Goal: Task Accomplishment & Management: Manage account settings

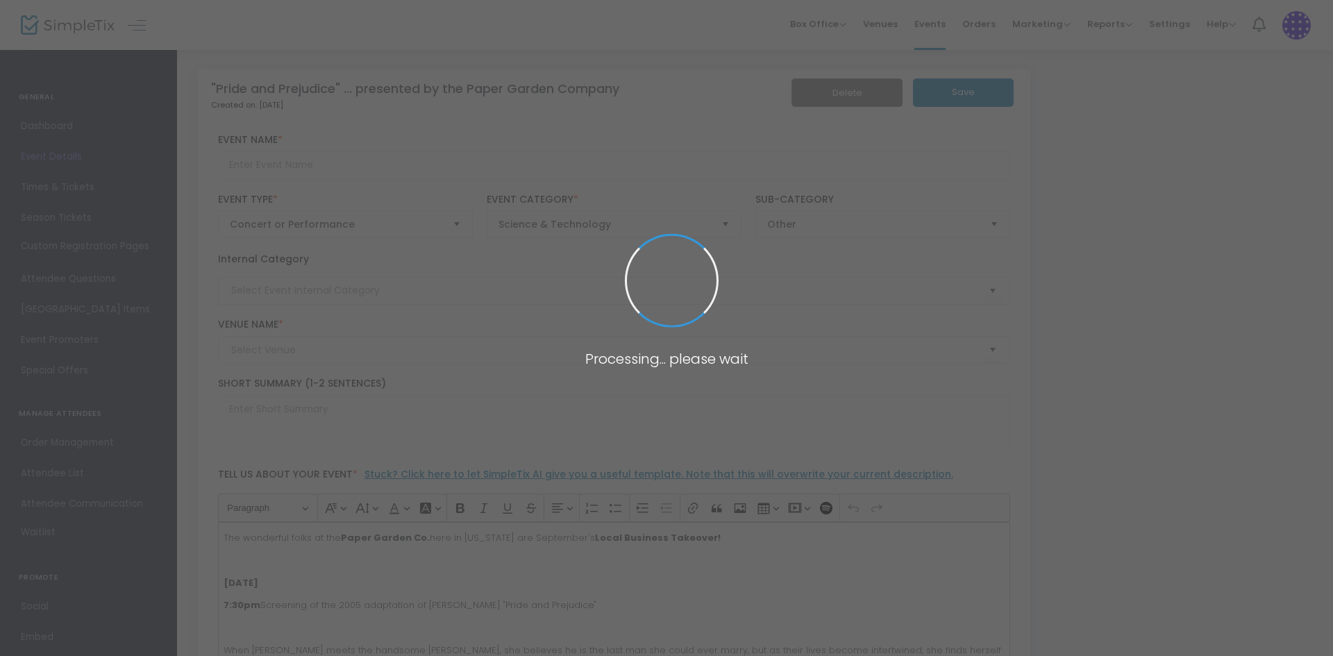
type input ""Pride and Prejudice" ... presented by the Paper Garden Company"
type textarea "The wonderful folks at the [GEOGRAPHIC_DATA] Co. here in [US_STATE] are Septemb…"
type input "Buy Tickets"
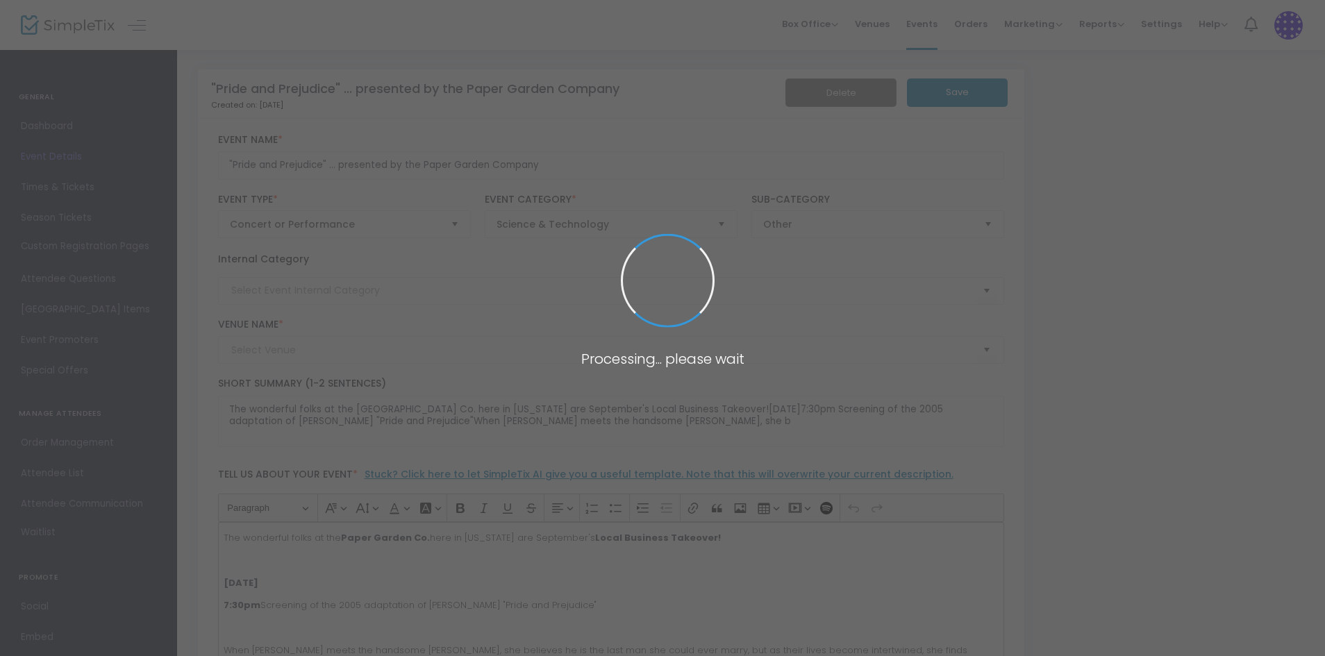
type input "The [US_STATE] Theater (No Reserved Seating)"
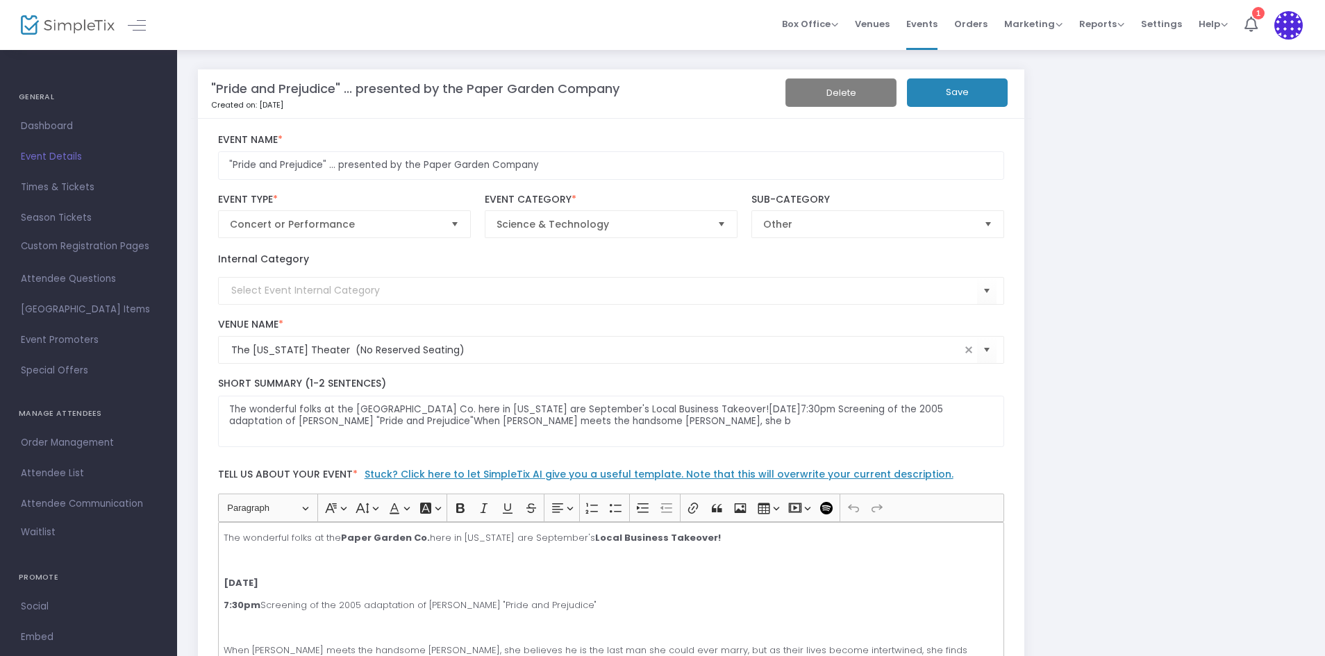
click at [455, 226] on span "Select" at bounding box center [455, 224] width 23 height 23
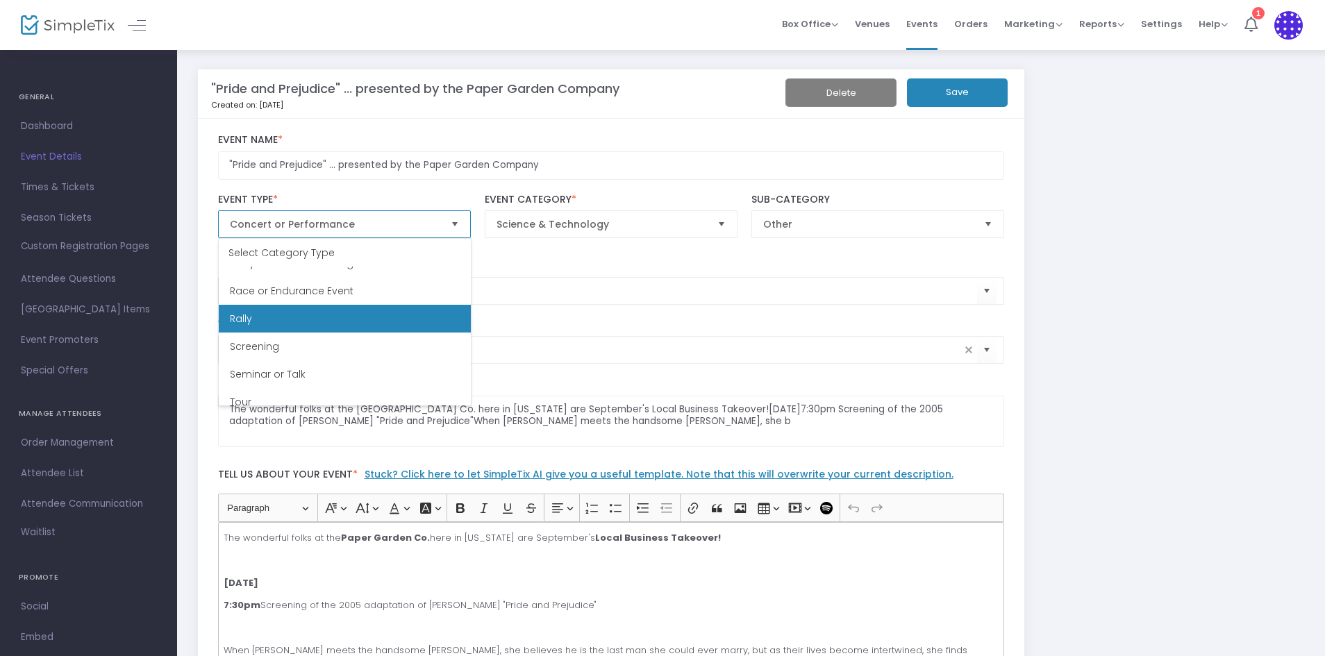
scroll to position [375, 0]
click at [292, 325] on li "Screening" at bounding box center [345, 322] width 252 height 28
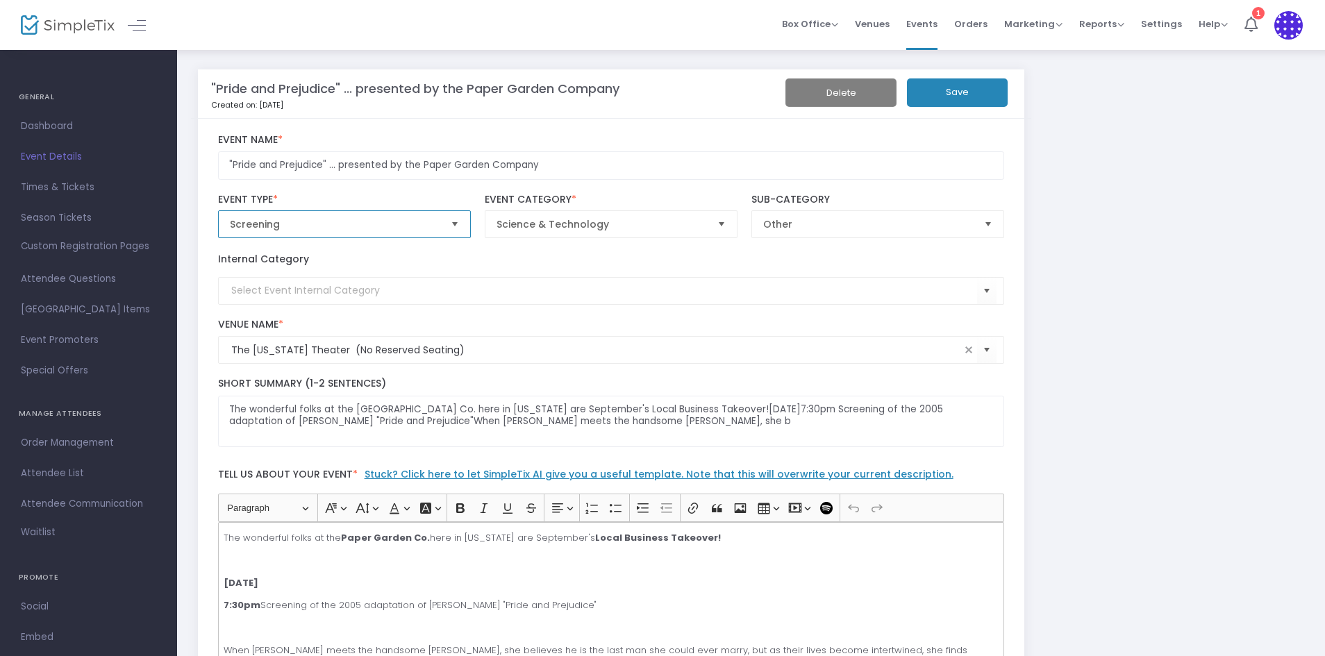
click at [724, 221] on span "Select" at bounding box center [721, 224] width 23 height 23
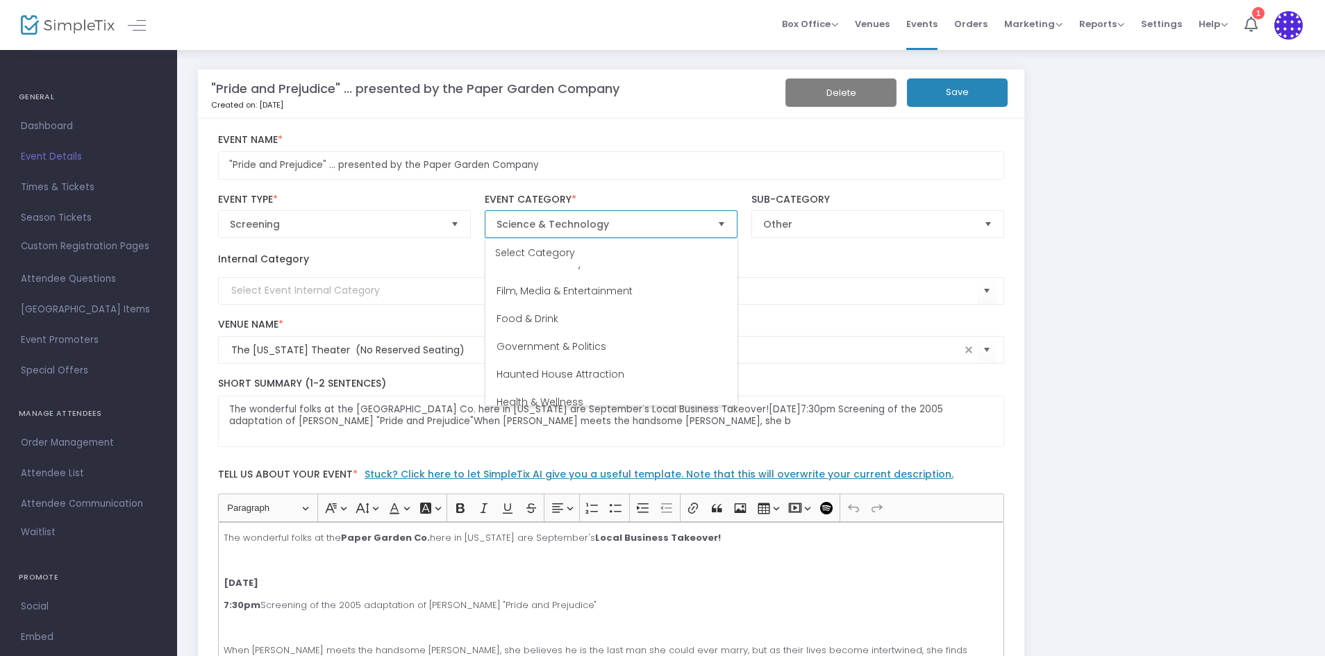
scroll to position [181, 0]
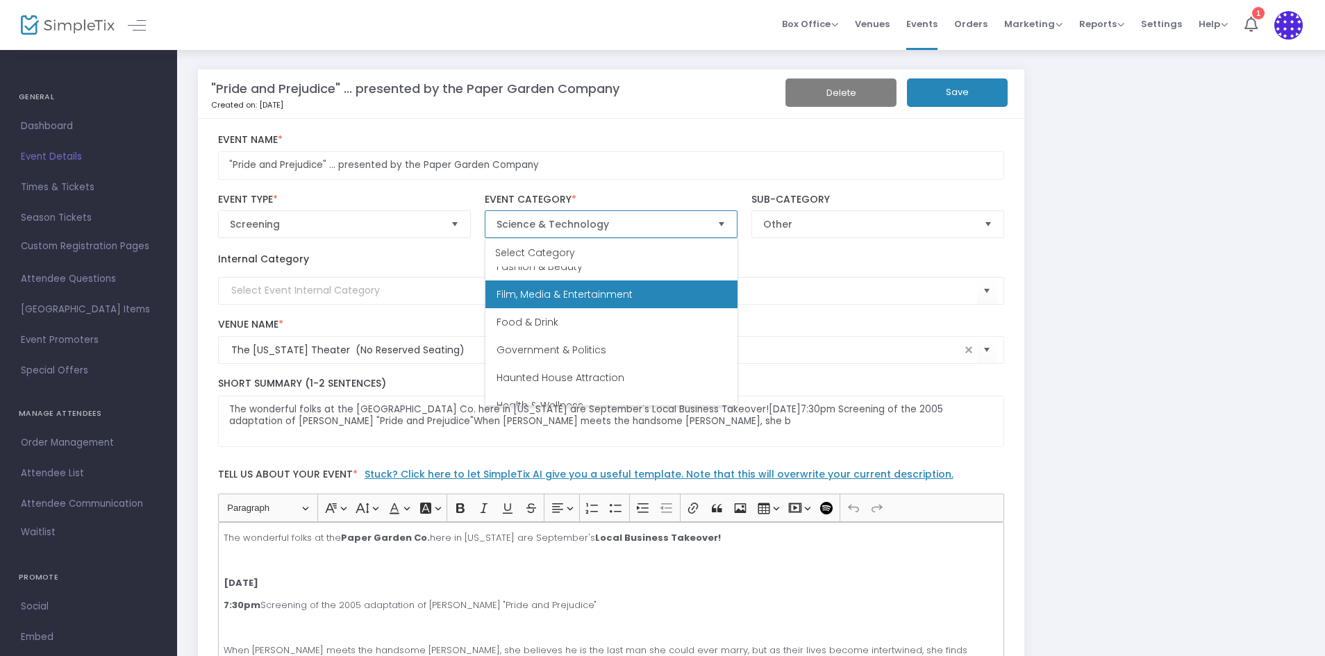
click at [608, 296] on span "Film, Media & Entertainment" at bounding box center [565, 294] width 136 height 14
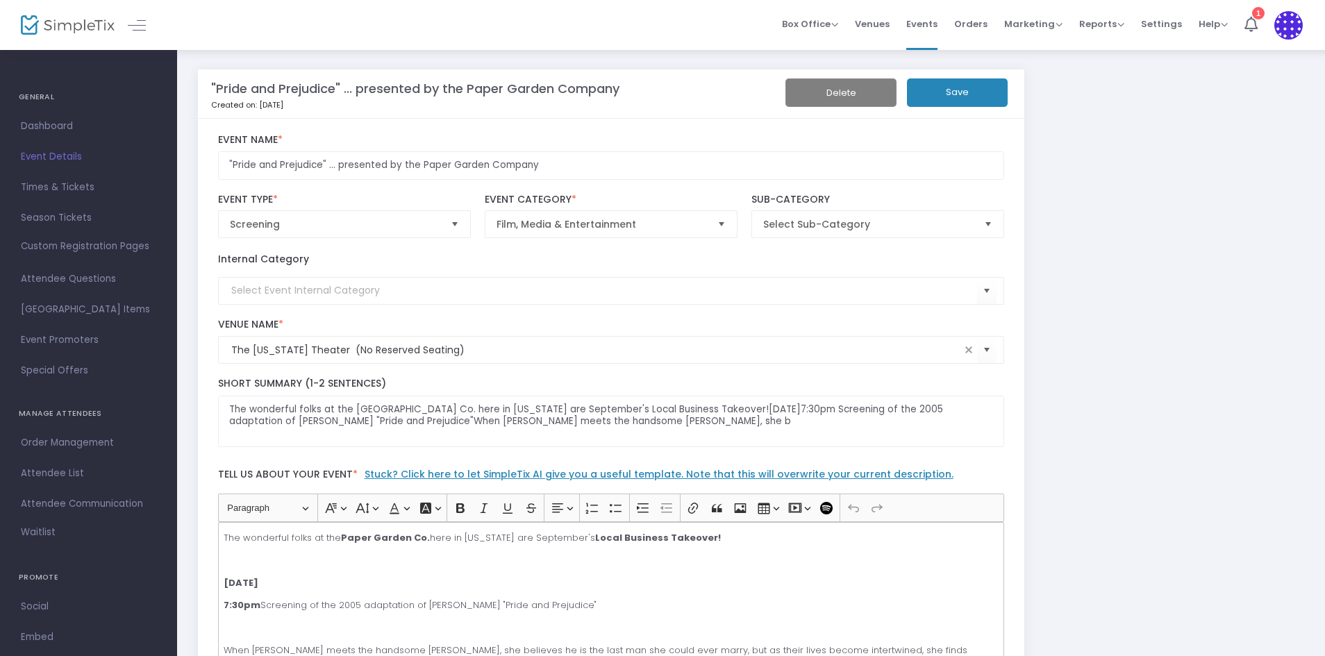
click at [937, 97] on button "Save" at bounding box center [957, 92] width 101 height 28
click at [61, 27] on img at bounding box center [68, 25] width 94 height 20
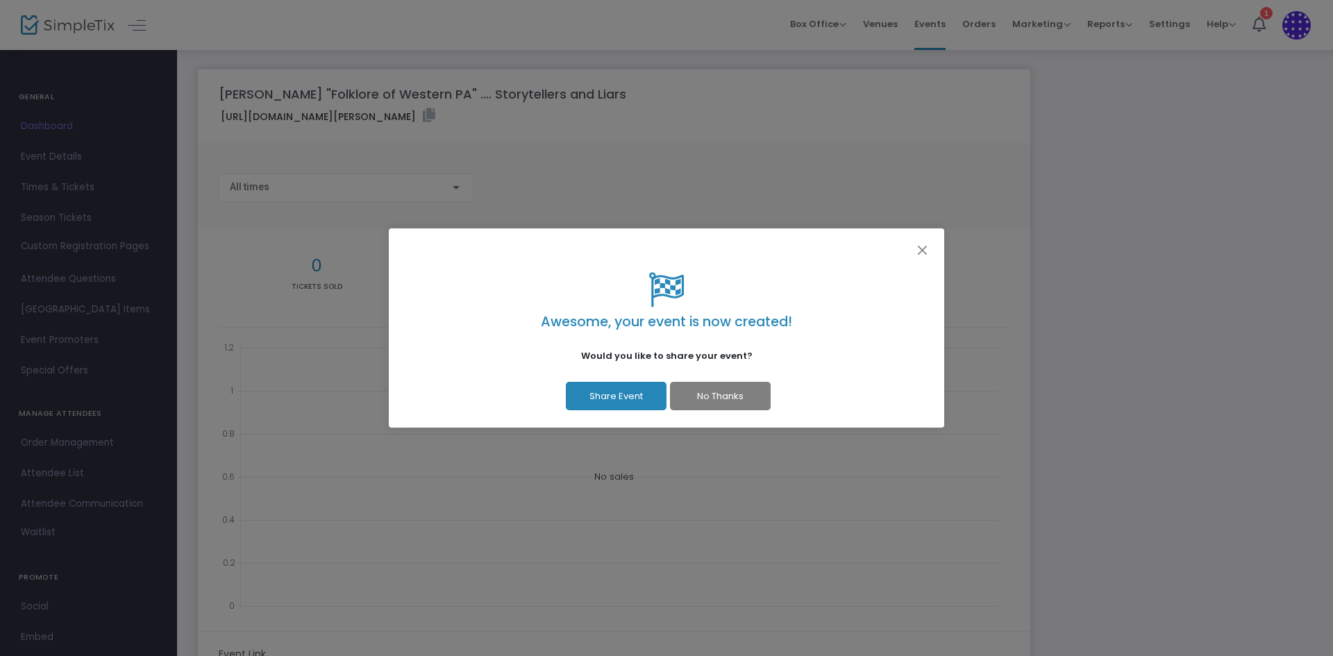
click at [725, 388] on button "No Thanks" at bounding box center [720, 396] width 101 height 28
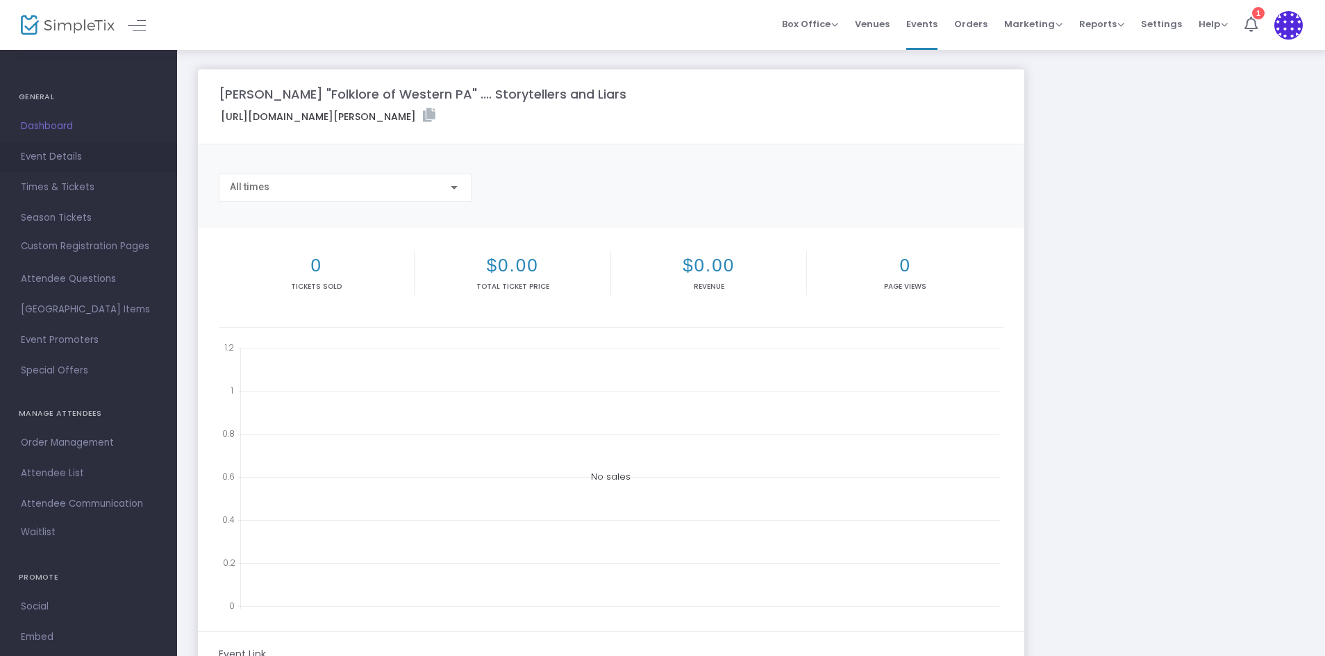
click at [52, 155] on span "Event Details" at bounding box center [88, 157] width 135 height 18
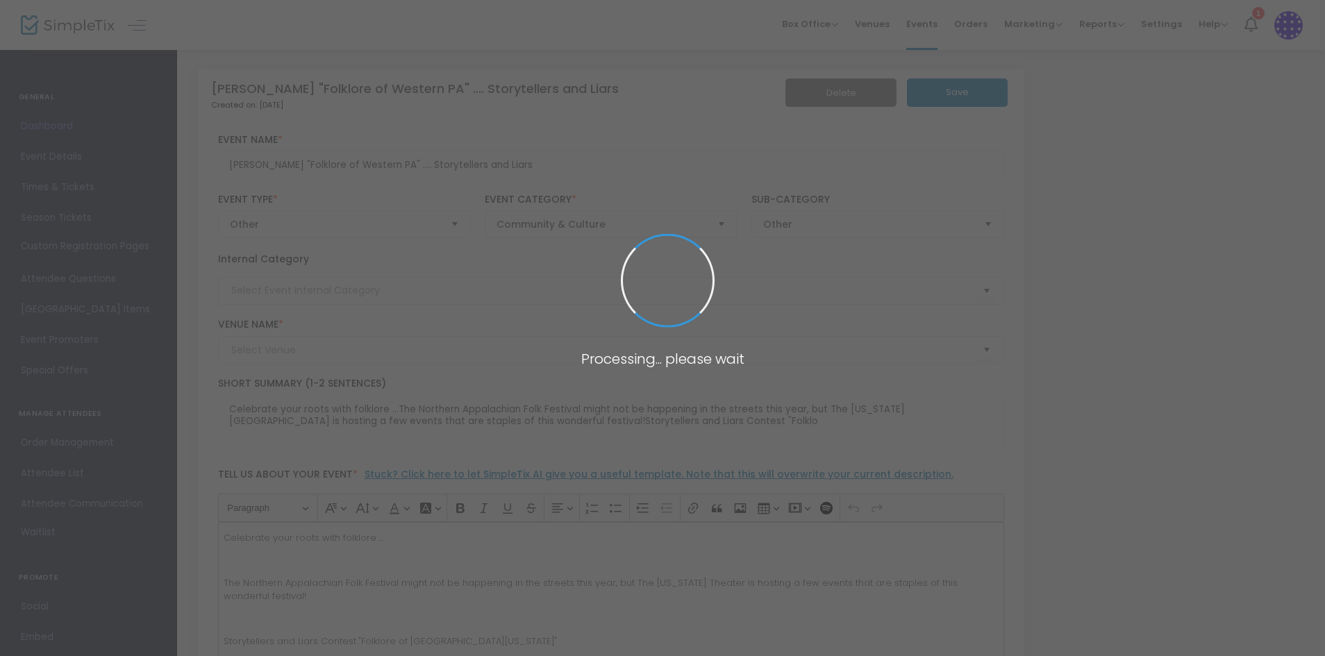
type input "The [US_STATE] Theater (No Reserved Seating)"
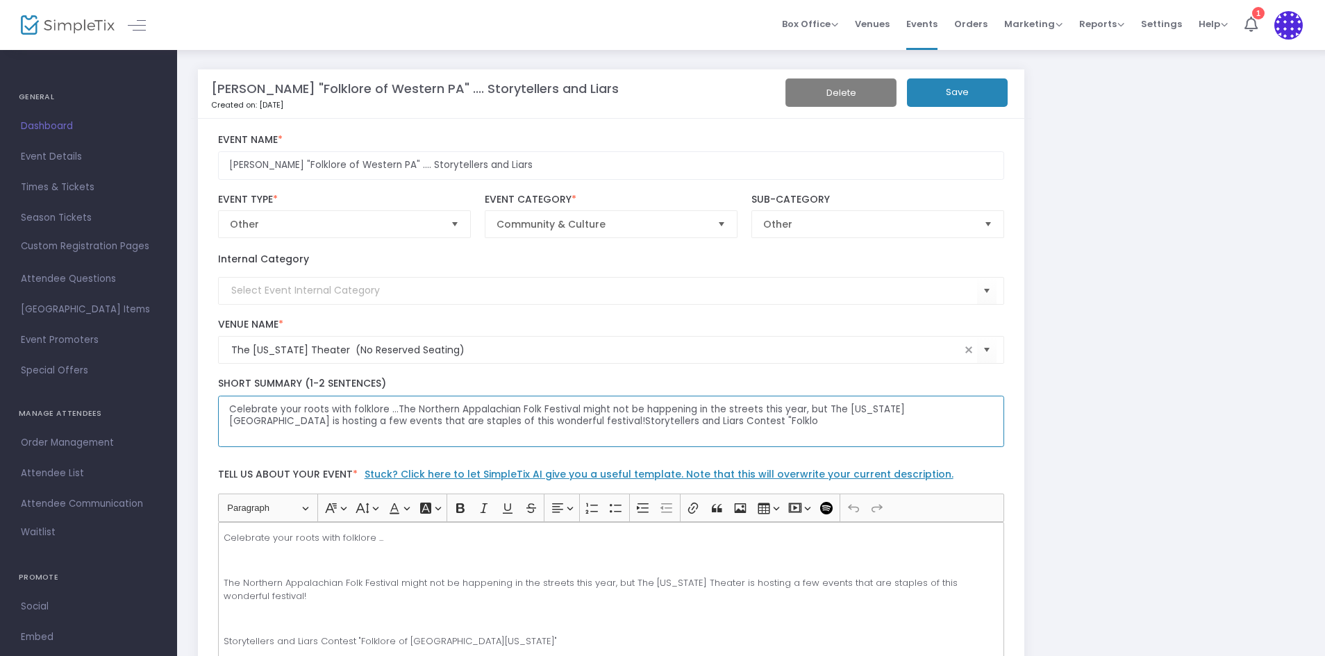
drag, startPoint x: 635, startPoint y: 423, endPoint x: 394, endPoint y: 406, distance: 241.6
click at [394, 406] on textarea "Celebrate your roots with folklore ...The Northern Appalachian Folk Festival mi…" at bounding box center [611, 422] width 787 height 52
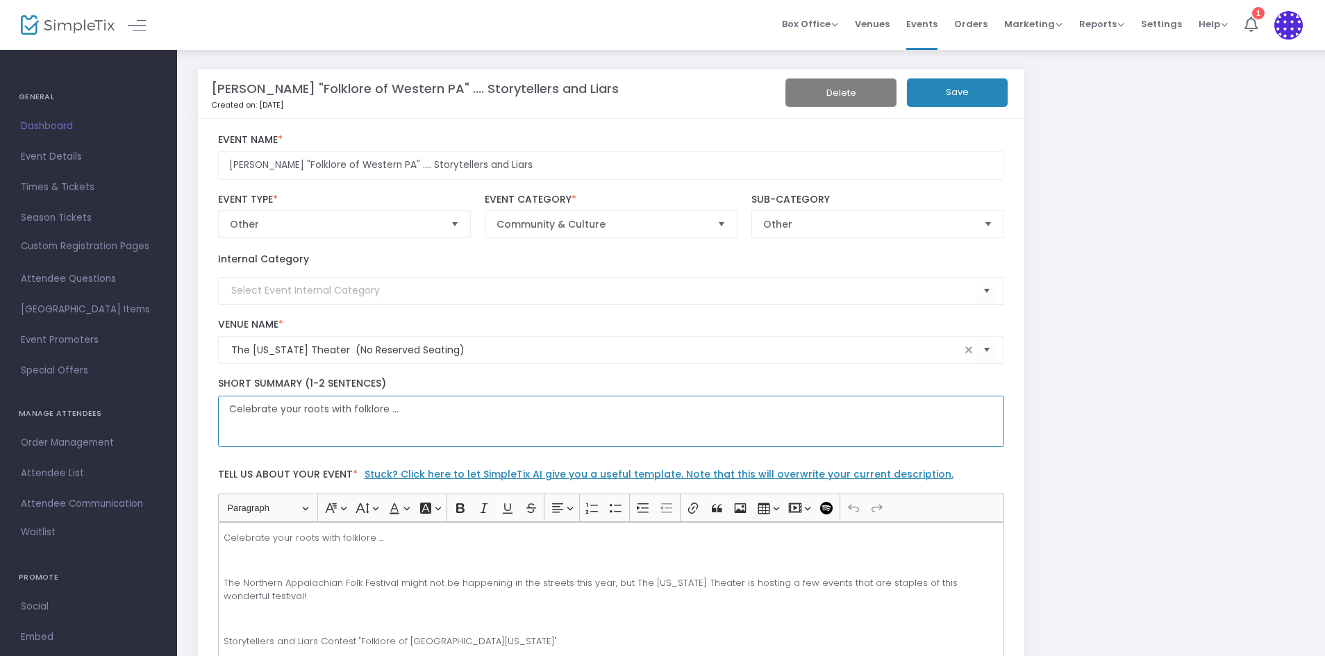
type textarea "Celebrate your roots with folklore ..."
click at [961, 92] on button "Save" at bounding box center [957, 92] width 101 height 28
